Goal: Information Seeking & Learning: Learn about a topic

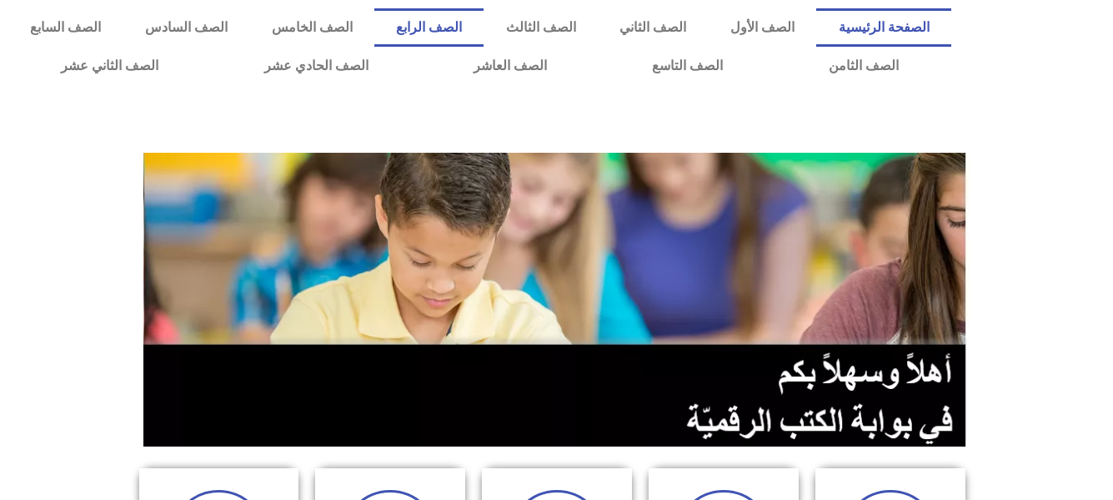
click at [485, 29] on link "الصف الرابع" at bounding box center [429, 27] width 110 height 38
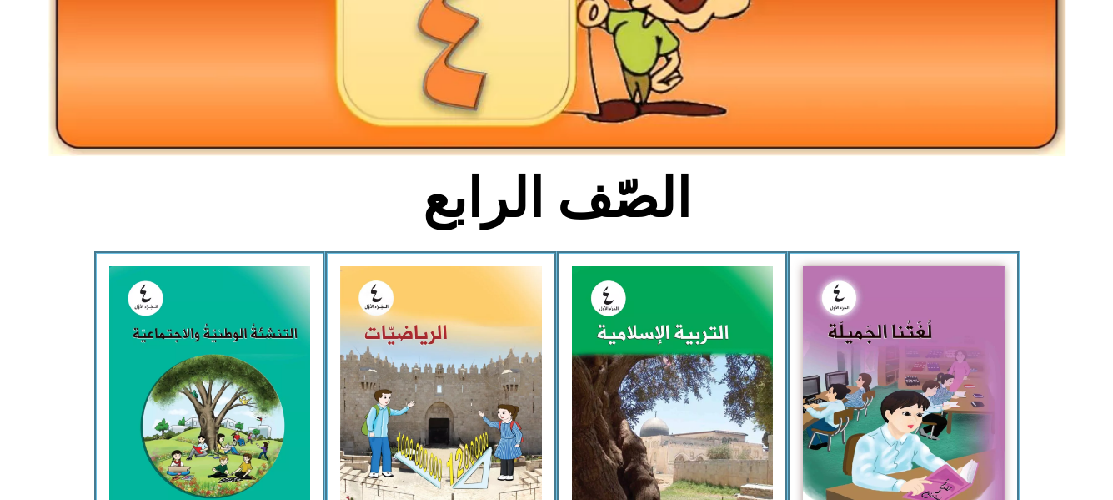
scroll to position [300, 0]
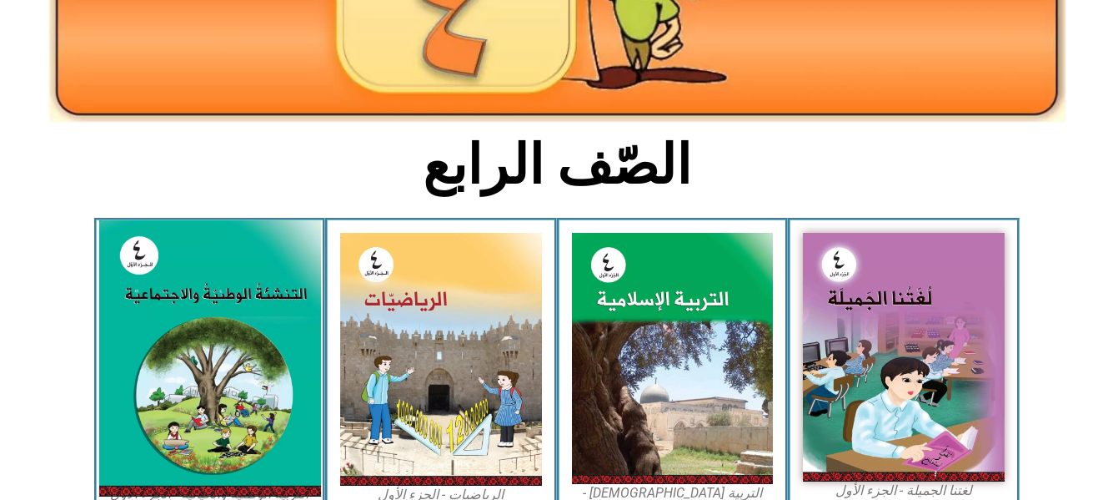
click at [160, 352] on img at bounding box center [209, 358] width 222 height 276
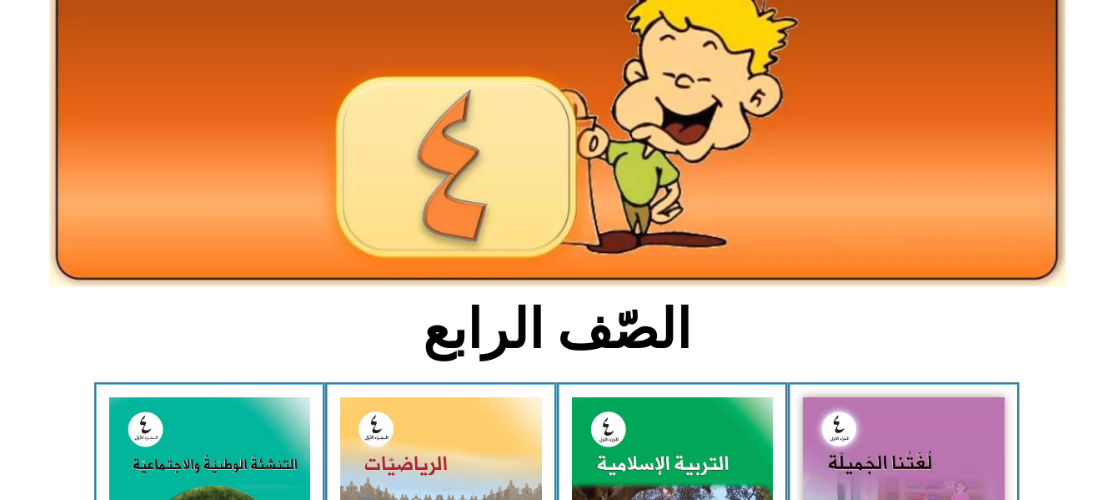
scroll to position [125, 0]
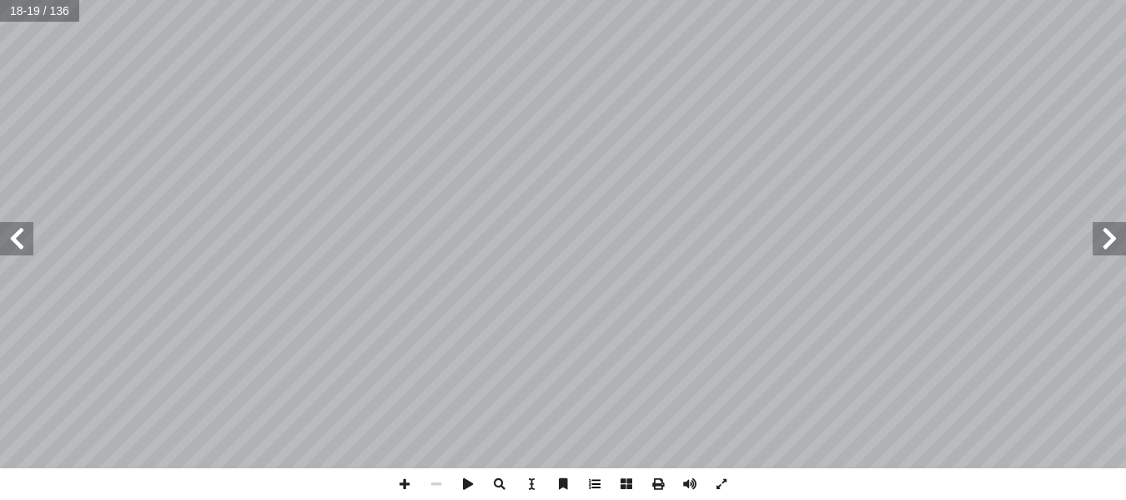
click at [592, 482] on span at bounding box center [595, 484] width 32 height 32
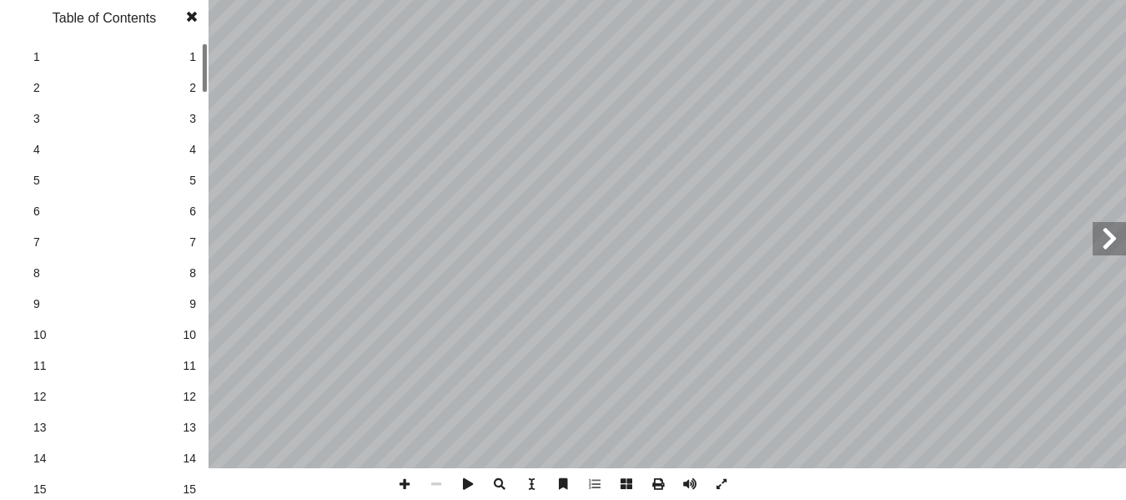
click at [193, 17] on span at bounding box center [192, 16] width 30 height 33
